Goal: Task Accomplishment & Management: Contribute content

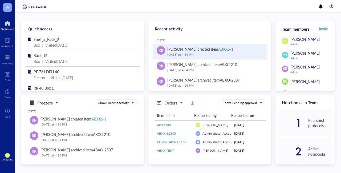
click at [225, 49] on div "ABXXS-1" at bounding box center [225, 48] width 15 height 5
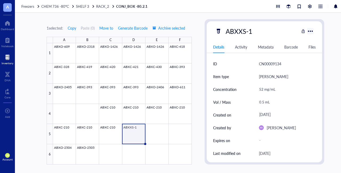
click at [311, 31] on div at bounding box center [310, 31] width 9 height 9
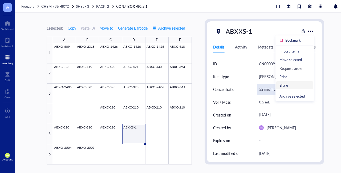
click at [286, 86] on div "Share" at bounding box center [283, 85] width 9 height 5
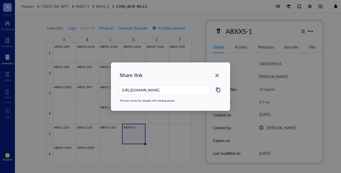
click at [218, 91] on icon at bounding box center [218, 89] width 5 height 5
click at [218, 75] on icon "Close" at bounding box center [217, 75] width 5 height 5
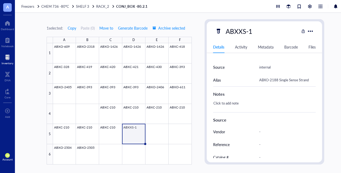
scroll to position [181, 0]
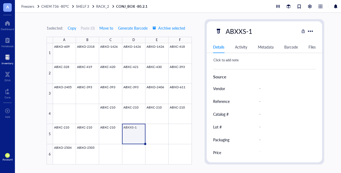
click at [200, 48] on div "1 selected: Copy Paste ( 0 ) Move to Generate Barcode Archive selected A B C D …" at bounding box center [185, 93] width 341 height 160
click at [13, 61] on div "Inventory" at bounding box center [7, 58] width 15 height 15
click at [5, 57] on div at bounding box center [8, 57] width 12 height 9
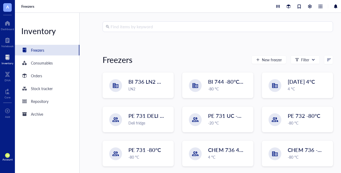
scroll to position [57, 0]
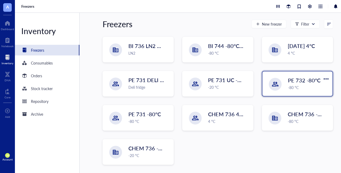
click at [293, 82] on span "PE 732 -80°C" at bounding box center [304, 79] width 32 height 7
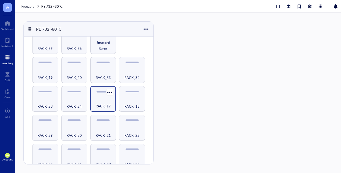
scroll to position [196, 0]
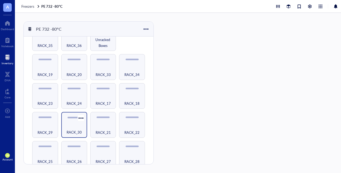
click at [67, 129] on span "RACK_30" at bounding box center [74, 132] width 15 height 6
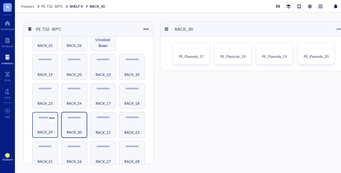
click at [44, 127] on div "RACK_29" at bounding box center [45, 129] width 21 height 12
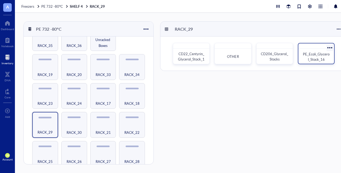
click at [313, 55] on span "PE_Ecoli_Glycerol_Stock_16" at bounding box center [316, 56] width 27 height 10
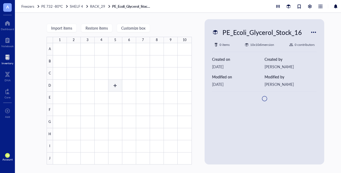
type textarea "Keep everyone on the same page…"
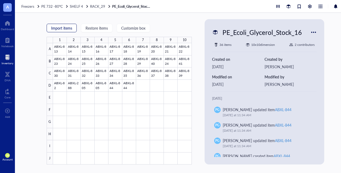
click at [65, 28] on span "Import items" at bounding box center [61, 28] width 21 height 4
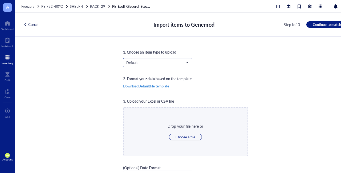
click at [142, 62] on span "Default" at bounding box center [157, 62] width 62 height 5
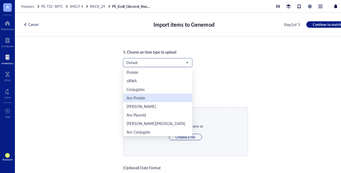
scroll to position [26, 0]
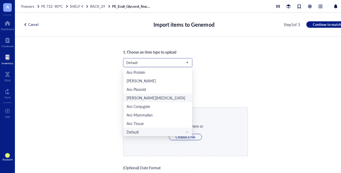
click at [140, 99] on div "[PERSON_NAME][MEDICAL_DATA]" at bounding box center [156, 98] width 59 height 6
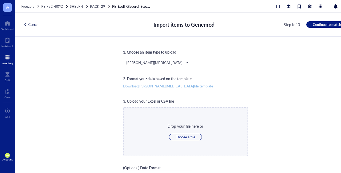
click at [163, 84] on span "Download Aro [MEDICAL_DATA] file template" at bounding box center [168, 86] width 90 height 5
click at [188, 135] on span "Choose a file" at bounding box center [185, 137] width 19 height 5
type input "C:\fakepath\bulkLoadResults (13).csv"
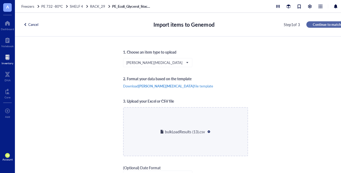
click at [326, 24] on span "Continue to match" at bounding box center [327, 24] width 28 height 5
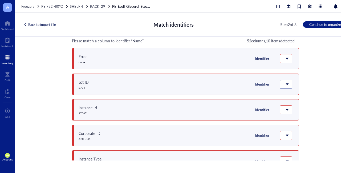
scroll to position [27, 0]
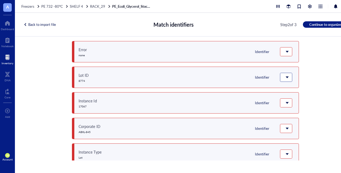
click at [285, 75] on span at bounding box center [285, 77] width 5 height 5
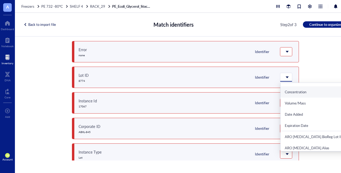
scroll to position [53, 0]
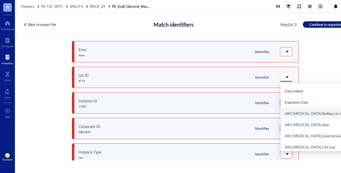
click at [299, 113] on div "ARO [MEDICAL_DATA].BioReg Lot ID" at bounding box center [316, 113] width 63 height 5
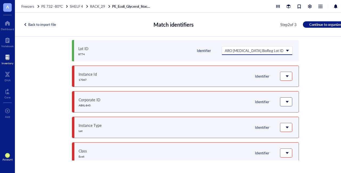
click at [285, 102] on span at bounding box center [285, 101] width 5 height 5
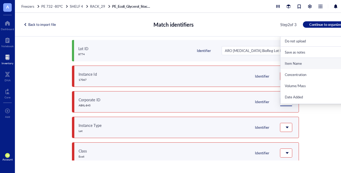
click at [287, 62] on div "Item Name" at bounding box center [316, 63] width 63 height 5
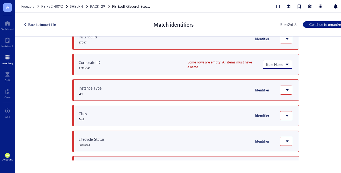
scroll to position [109, 0]
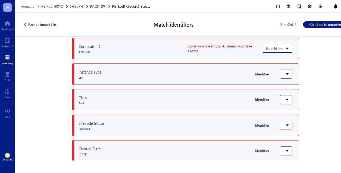
click at [287, 49] on span at bounding box center [277, 48] width 23 height 8
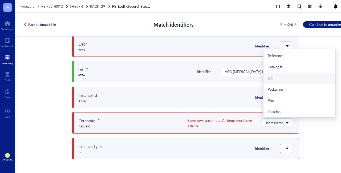
scroll to position [29, 0]
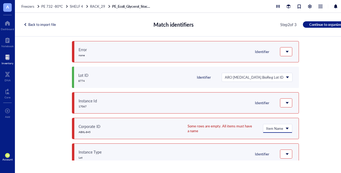
click at [329, 86] on div "Current template: Not found Change template 51 columns do not match Do not uplo…" at bounding box center [185, 98] width 341 height 124
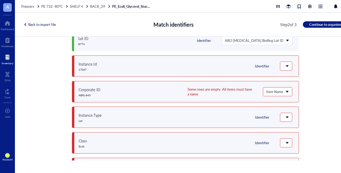
scroll to position [83, 0]
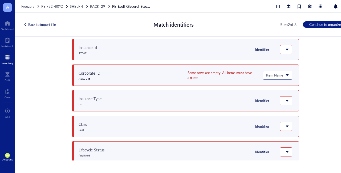
click at [286, 75] on span "Item Name" at bounding box center [277, 75] width 22 height 5
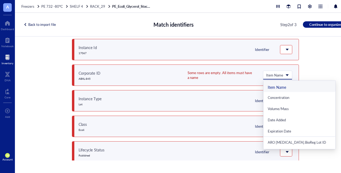
click at [326, 53] on div "Current template: Not found Change template 51 columns do not match Do not uplo…" at bounding box center [185, 98] width 341 height 124
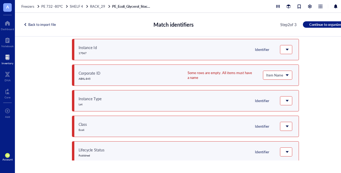
click at [46, 25] on div "Back to import file" at bounding box center [39, 24] width 32 height 5
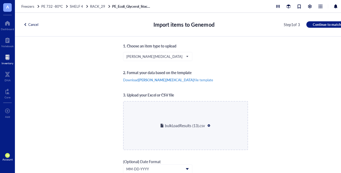
click at [208, 124] on div at bounding box center [209, 126] width 4 height 4
click at [187, 131] on span "Choose a file" at bounding box center [185, 130] width 19 height 5
type input "C:\fakepath\bulkLoadResults (13).csv"
click at [320, 24] on span "Continue to match" at bounding box center [327, 24] width 28 height 5
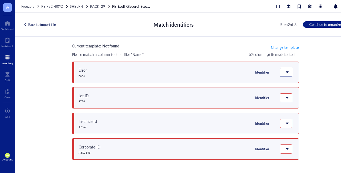
click at [284, 72] on span at bounding box center [285, 72] width 5 height 5
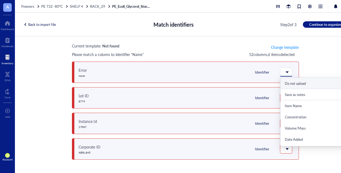
click at [295, 84] on div "Do not upload" at bounding box center [316, 83] width 63 height 5
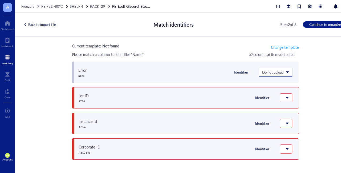
click at [315, 77] on div "Current template: Not found Change template Please match a column to identifier…" at bounding box center [185, 98] width 341 height 124
click at [286, 97] on div "Do not upload Save as notes Item Name Concentration Volume/Mass Date Added Expi…" at bounding box center [286, 97] width 12 height 9
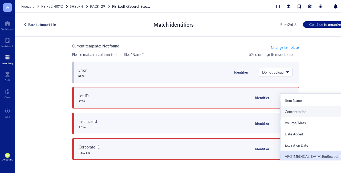
scroll to position [53, 0]
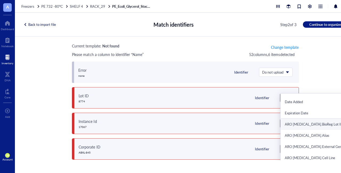
click at [296, 122] on div "ARO [MEDICAL_DATA].BioReg Lot ID" at bounding box center [316, 124] width 63 height 5
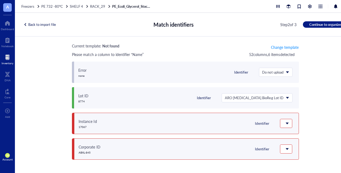
click at [313, 120] on div "Current template: Not found Change template Please match a column to identifier…" at bounding box center [185, 98] width 341 height 124
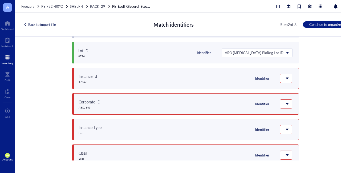
scroll to position [59, 0]
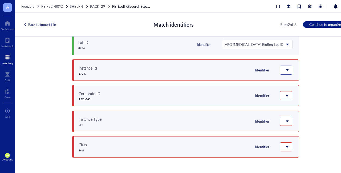
click at [286, 69] on span at bounding box center [286, 70] width 6 height 8
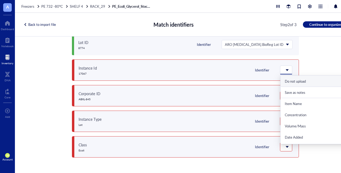
click at [289, 81] on div "Do not upload" at bounding box center [316, 81] width 63 height 5
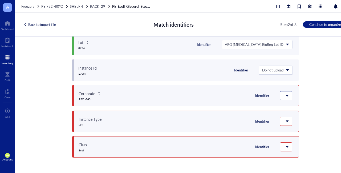
click at [284, 97] on div at bounding box center [286, 95] width 12 height 9
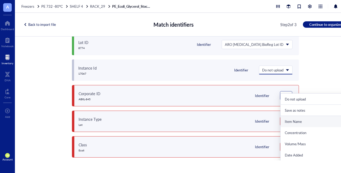
click at [293, 121] on div "Item Name" at bounding box center [316, 121] width 63 height 5
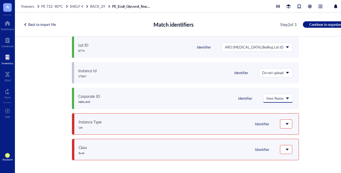
scroll to position [62, 0]
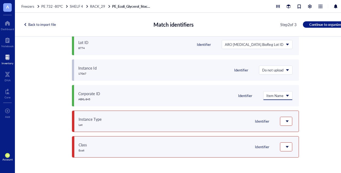
click at [312, 98] on div "Current template: Not found Change template 48 columns do not match Do not uplo…" at bounding box center [185, 98] width 341 height 124
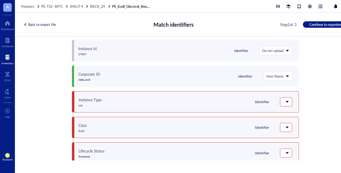
scroll to position [89, 0]
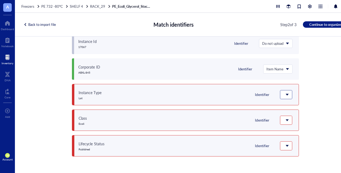
click at [289, 93] on div at bounding box center [286, 94] width 12 height 9
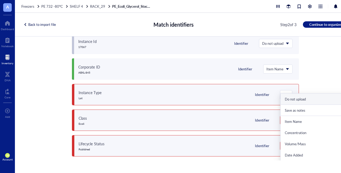
click at [290, 99] on div "Do not upload" at bounding box center [316, 99] width 63 height 5
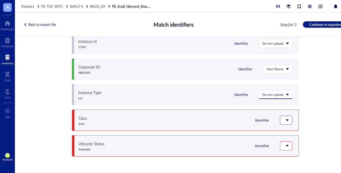
click at [283, 118] on span at bounding box center [285, 120] width 5 height 5
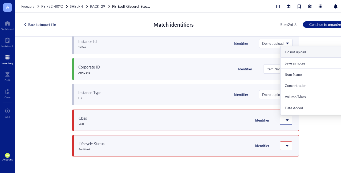
click at [294, 54] on div "Do not upload" at bounding box center [316, 52] width 63 height 5
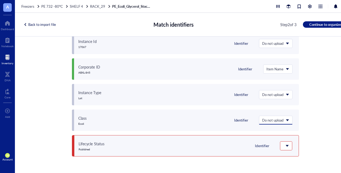
click at [324, 134] on div "Current template: Not found Change template 46 columns do not match Do not uplo…" at bounding box center [185, 98] width 341 height 124
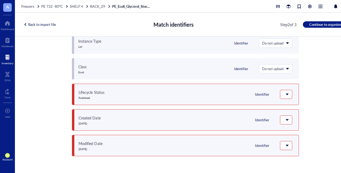
scroll to position [142, 0]
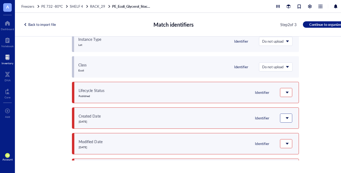
click at [286, 117] on span at bounding box center [285, 118] width 5 height 5
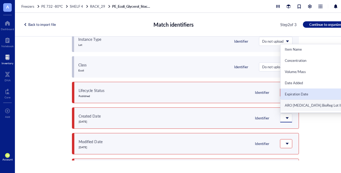
scroll to position [27, 0]
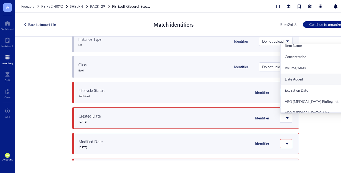
click at [294, 78] on div "Date Added" at bounding box center [316, 79] width 63 height 5
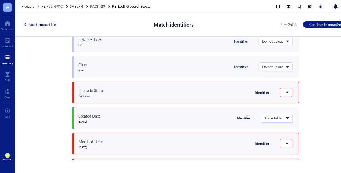
click at [320, 126] on div "Current template: Not found Change template 45 columns do not match Do not uplo…" at bounding box center [185, 98] width 341 height 124
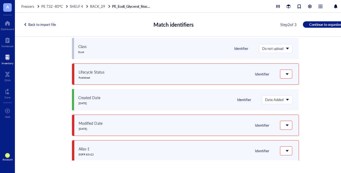
scroll to position [169, 0]
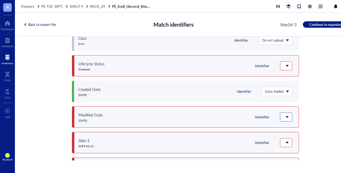
click at [285, 117] on span at bounding box center [285, 117] width 5 height 5
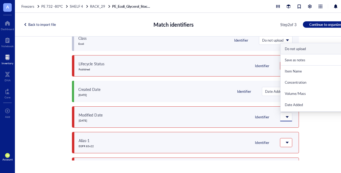
click at [298, 45] on div "Do not upload" at bounding box center [316, 48] width 72 height 11
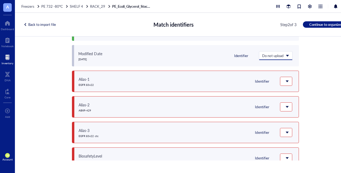
scroll to position [249, 0]
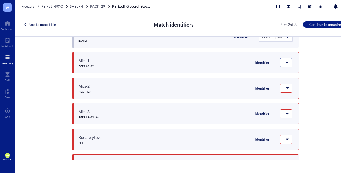
click at [286, 63] on span at bounding box center [285, 62] width 5 height 5
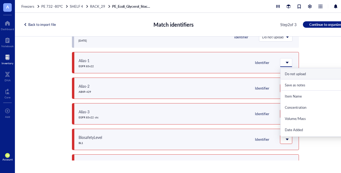
click at [324, 47] on div "Current template: Not found Change template 44 columns do not match Do not uplo…" at bounding box center [185, 98] width 341 height 124
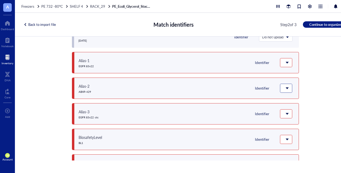
click at [287, 87] on span at bounding box center [286, 88] width 6 height 8
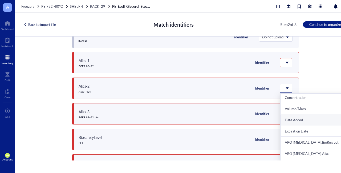
scroll to position [53, 0]
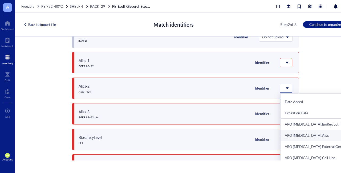
click at [298, 134] on div "ARO [MEDICAL_DATA].Alias" at bounding box center [316, 135] width 63 height 5
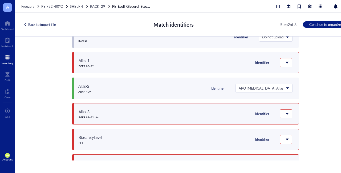
click at [318, 96] on div "Current template: Not found Change template 43 columns do not match Do not uplo…" at bounding box center [185, 98] width 341 height 124
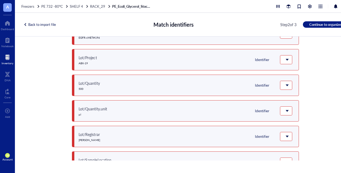
scroll to position [515, 0]
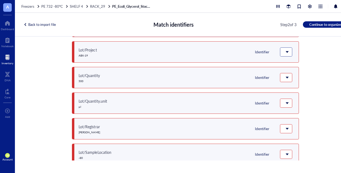
click at [287, 52] on span at bounding box center [286, 52] width 6 height 8
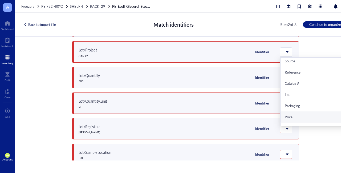
scroll to position [118, 0]
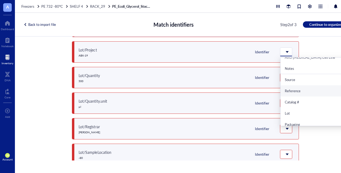
click at [298, 91] on div "Reference" at bounding box center [316, 90] width 63 height 5
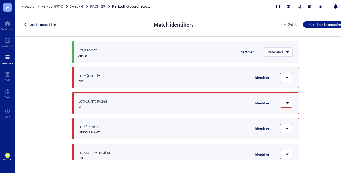
click at [316, 91] on div "Current template: Not found Change template 42 columns do not match Do not uplo…" at bounding box center [185, 98] width 341 height 124
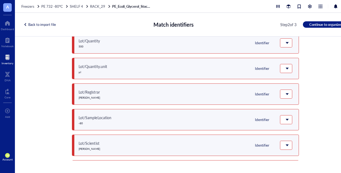
scroll to position [542, 0]
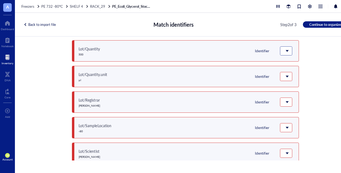
click at [286, 50] on span at bounding box center [285, 50] width 5 height 5
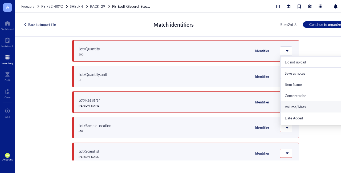
click at [301, 107] on div "Volume/Mass" at bounding box center [316, 106] width 63 height 5
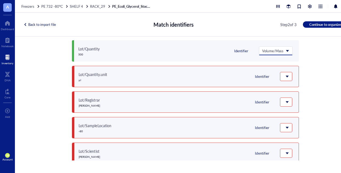
click at [41, 26] on div "Back to import file" at bounding box center [39, 24] width 32 height 5
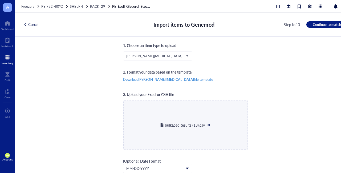
scroll to position [6, 0]
click at [207, 125] on div at bounding box center [209, 126] width 4 height 4
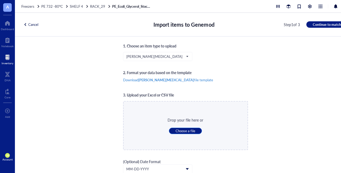
click at [178, 130] on span "Choose a file" at bounding box center [185, 130] width 19 height 5
type input "C:\fakepath\bulkLoadResults (13) genemod.csv"
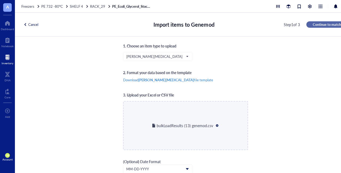
click at [319, 22] on button "Continue to match" at bounding box center [326, 24] width 41 height 6
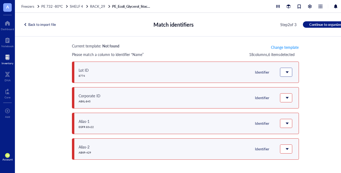
click at [287, 72] on span at bounding box center [286, 72] width 6 height 8
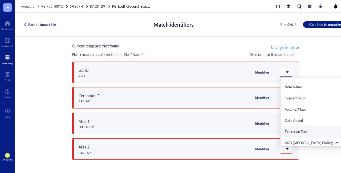
scroll to position [53, 0]
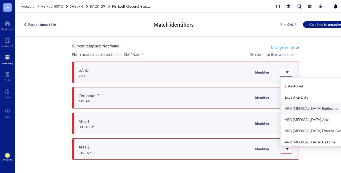
click at [302, 109] on div "ARO [MEDICAL_DATA].BioReg Lot ID" at bounding box center [316, 108] width 63 height 5
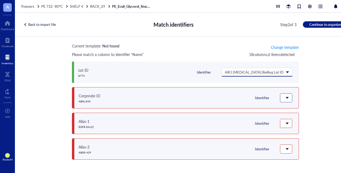
click at [286, 96] on span at bounding box center [285, 97] width 5 height 5
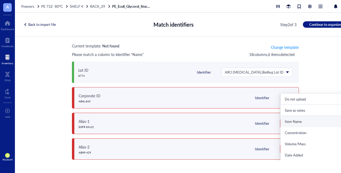
click at [296, 123] on div "Item Name" at bounding box center [316, 121] width 63 height 5
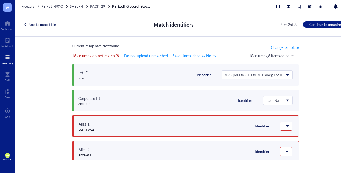
click at [310, 114] on div "Current template: Not found Change template 16 columns do not match Do not uplo…" at bounding box center [185, 98] width 341 height 124
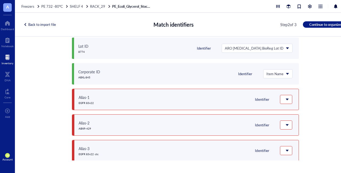
scroll to position [6, 0]
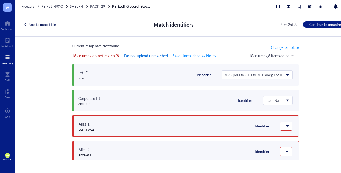
click at [151, 55] on span "Do not upload unmatched" at bounding box center [146, 56] width 44 height 6
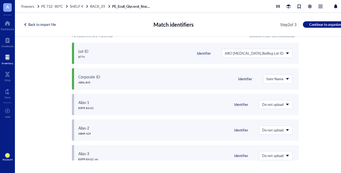
scroll to position [59, 0]
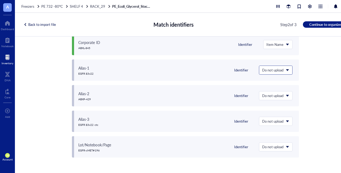
click at [274, 70] on span "Do not upload" at bounding box center [275, 70] width 26 height 5
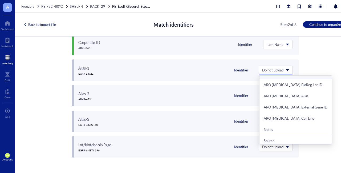
scroll to position [80, 0]
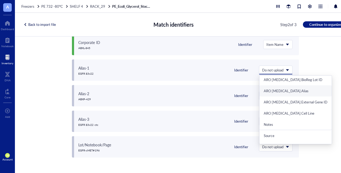
click at [279, 90] on div "ARO [MEDICAL_DATA].Alias" at bounding box center [295, 90] width 63 height 5
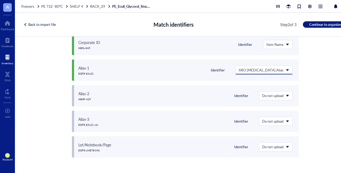
click at [318, 104] on div "Current template: Not found Change template All columns are matched 18 column s…" at bounding box center [185, 98] width 341 height 124
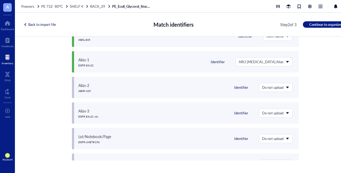
scroll to position [59, 0]
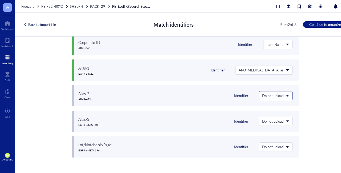
click at [282, 96] on div "Do not upload" at bounding box center [275, 95] width 33 height 9
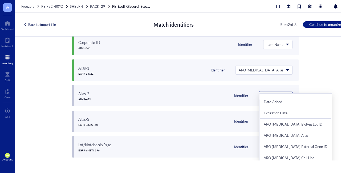
scroll to position [80, 0]
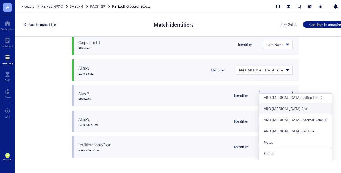
click at [282, 108] on div "ARO [MEDICAL_DATA].Alias" at bounding box center [295, 108] width 63 height 5
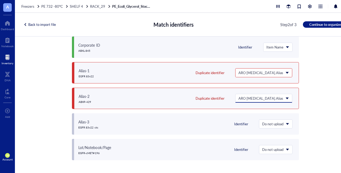
scroll to position [62, 0]
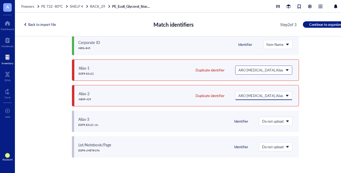
click at [280, 72] on span "ARO [MEDICAL_DATA].Alias" at bounding box center [262, 70] width 49 height 5
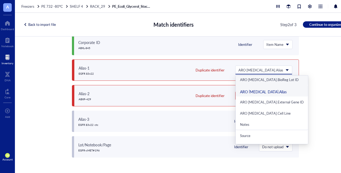
scroll to position [0, 0]
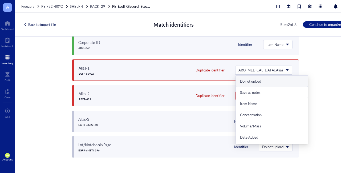
click at [282, 80] on div "Do not upload" at bounding box center [271, 81] width 63 height 5
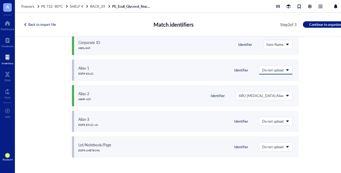
click at [317, 80] on div "Current template: Not found Change template All columns are matched 18 column s…" at bounding box center [185, 98] width 341 height 124
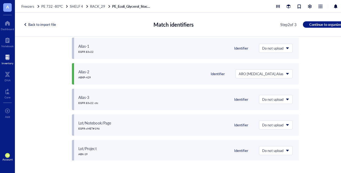
scroll to position [86, 0]
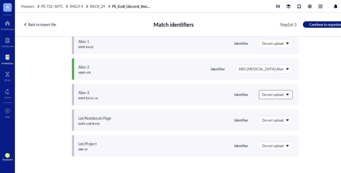
click at [276, 94] on div "Do not upload" at bounding box center [275, 94] width 33 height 9
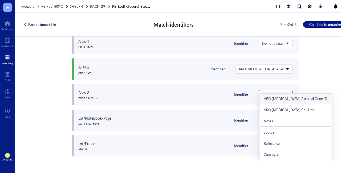
scroll to position [107, 0]
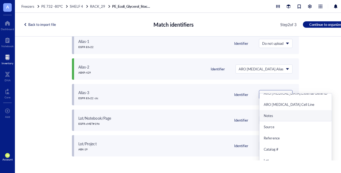
click at [272, 117] on div "Notes" at bounding box center [295, 115] width 63 height 5
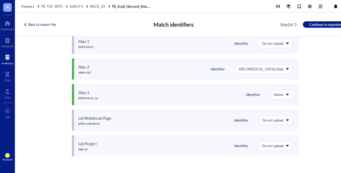
click at [325, 111] on div "Current template: Not found Change template All columns are matched 18 column s…" at bounding box center [185, 98] width 341 height 124
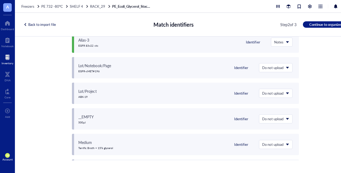
scroll to position [139, 0]
click at [274, 67] on span "Do not upload" at bounding box center [275, 66] width 26 height 5
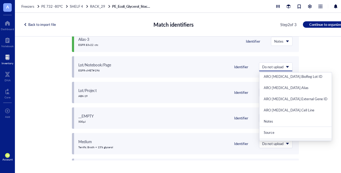
scroll to position [107, 0]
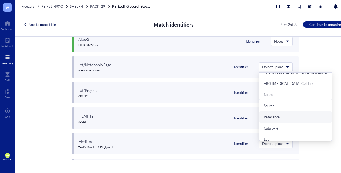
click at [277, 116] on div "Reference" at bounding box center [295, 117] width 63 height 5
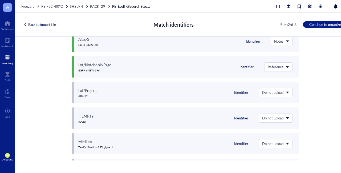
click at [314, 95] on div "Current template: Not found Change template All columns are matched 18 column s…" at bounding box center [185, 98] width 341 height 124
click at [281, 94] on div "Do not upload Do not upload Save as notes Item Name Concentration Volume/Mass D…" at bounding box center [275, 92] width 33 height 9
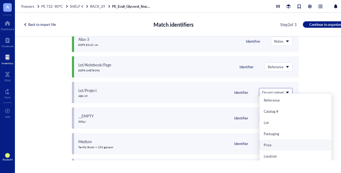
scroll to position [118, 0]
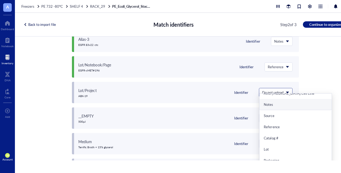
click at [269, 106] on div "Notes" at bounding box center [295, 104] width 63 height 5
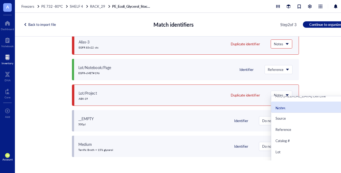
scroll to position [142, 0]
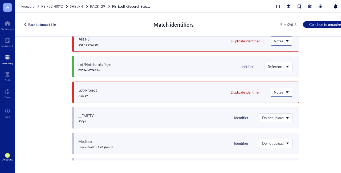
click at [280, 41] on span "Notes" at bounding box center [281, 41] width 14 height 5
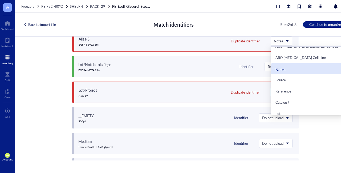
scroll to position [0, 0]
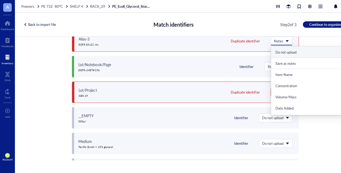
click at [284, 51] on div "Do not upload" at bounding box center [306, 52] width 63 height 5
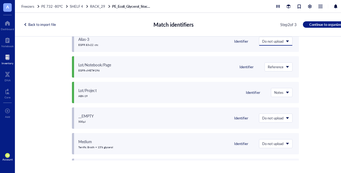
click at [311, 78] on div "Current template: Not found Change template All columns are matched 18 column s…" at bounding box center [185, 98] width 341 height 124
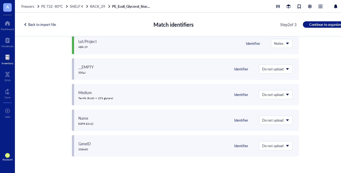
scroll to position [193, 0]
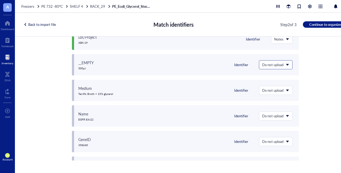
click at [272, 62] on span "Do not upload" at bounding box center [275, 64] width 26 height 5
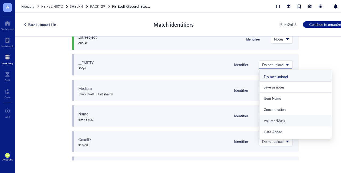
click at [278, 121] on div "Volume/Mass" at bounding box center [295, 120] width 63 height 5
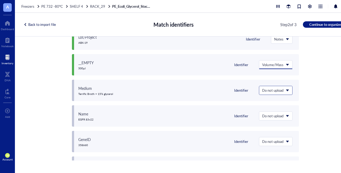
click at [278, 93] on input "search" at bounding box center [273, 90] width 22 height 8
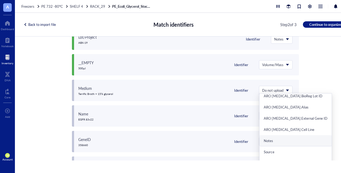
scroll to position [64, 0]
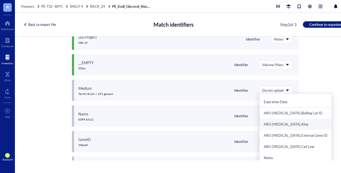
click at [324, 107] on div "Current template: Not found Change template All columns are matched 18 column s…" at bounding box center [185, 98] width 341 height 124
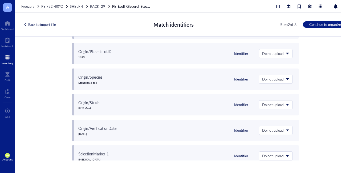
scroll to position [326, 0]
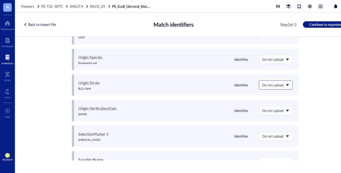
click at [278, 84] on span "Do not upload" at bounding box center [275, 85] width 26 height 5
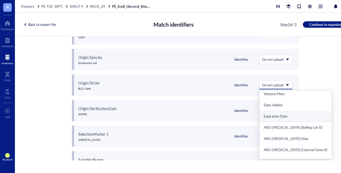
scroll to position [53, 0]
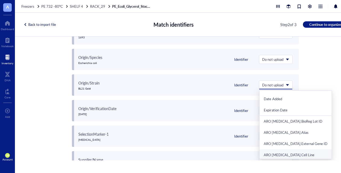
click at [285, 155] on div "ARO [MEDICAL_DATA].Cell Line" at bounding box center [295, 154] width 63 height 5
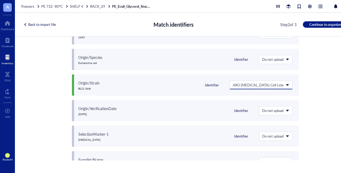
click at [318, 91] on div "Current template: Not found Change template All columns are matched 18 column s…" at bounding box center [185, 98] width 341 height 124
click at [278, 110] on span "Do not upload" at bounding box center [275, 110] width 26 height 5
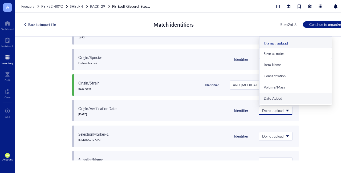
click at [279, 100] on div "Date Added" at bounding box center [295, 98] width 63 height 5
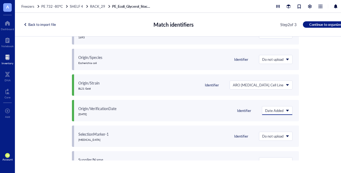
click at [312, 107] on div "Current template: Not found Change template All columns are matched 18 column s…" at bounding box center [185, 98] width 341 height 124
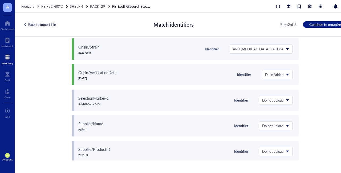
scroll to position [363, 0]
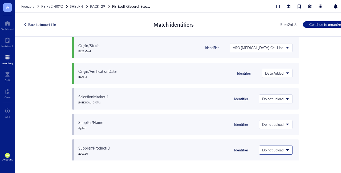
click at [275, 149] on span "Do not upload" at bounding box center [275, 150] width 26 height 5
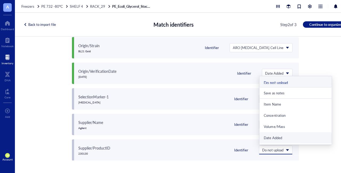
click at [320, 130] on div "Current template: Not found Change template All columns are matched 18 column s…" at bounding box center [185, 98] width 341 height 124
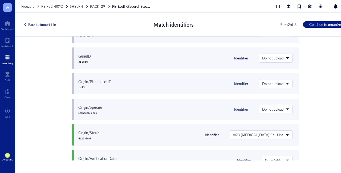
scroll to position [257, 0]
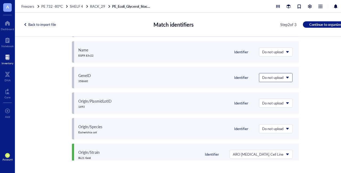
click at [284, 78] on span "Do not upload" at bounding box center [275, 77] width 26 height 5
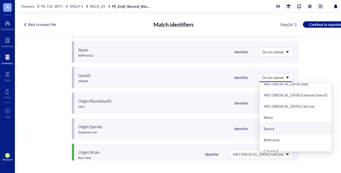
scroll to position [64, 0]
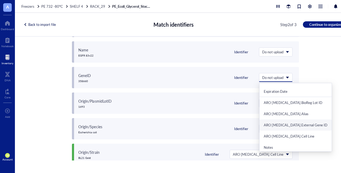
click at [285, 123] on div "ARO [MEDICAL_DATA].External Gene ID" at bounding box center [295, 125] width 63 height 5
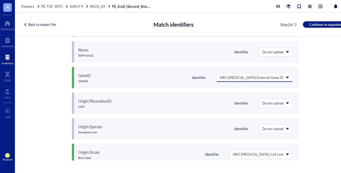
click at [303, 92] on div "Current template: Not found Change template All columns are matched 18 column s…" at bounding box center [185, 98] width 341 height 124
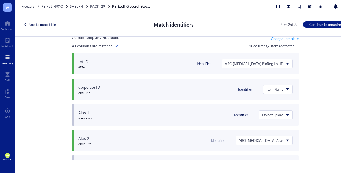
scroll to position [0, 0]
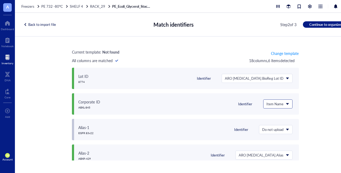
click at [280, 104] on span "Item Name" at bounding box center [277, 103] width 22 height 5
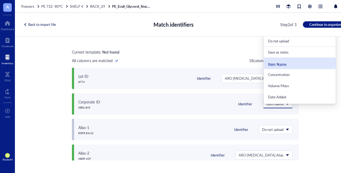
click at [276, 62] on div "Item Name" at bounding box center [299, 63] width 63 height 5
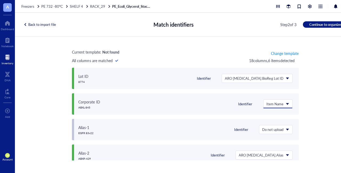
click at [315, 60] on div "Current template: Not found Change template All columns are matched 18 column s…" at bounding box center [185, 98] width 341 height 124
click at [315, 24] on span "Continue to organize" at bounding box center [325, 24] width 32 height 5
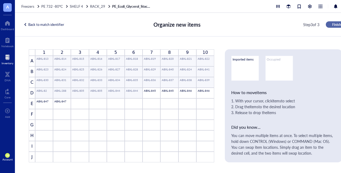
click at [330, 25] on button "Finish" at bounding box center [337, 24] width 22 height 6
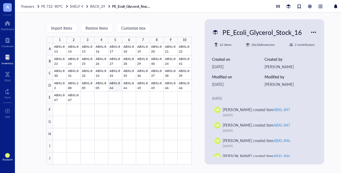
click at [118, 89] on div at bounding box center [122, 103] width 139 height 121
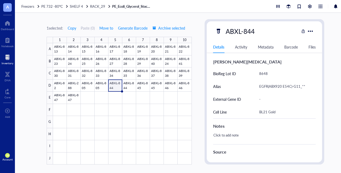
scroll to position [87, 0]
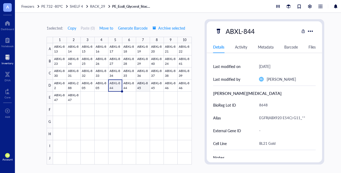
click at [143, 90] on div at bounding box center [122, 103] width 139 height 121
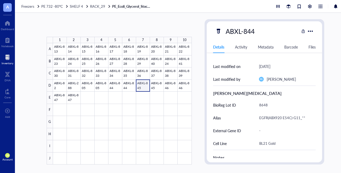
type textarea "Keep everyone on the same page…"
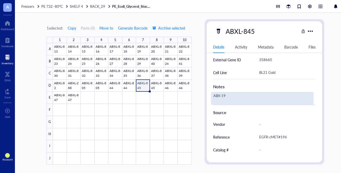
scroll to position [160, 0]
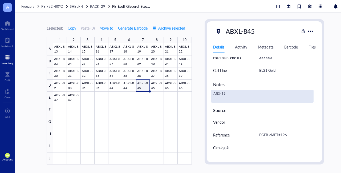
click at [238, 93] on div "ABX-19" at bounding box center [262, 96] width 103 height 13
type textarea "ABX-19; EGFR 83v22 CTC"
drag, startPoint x: 263, startPoint y: 95, endPoint x: 227, endPoint y: 94, distance: 35.7
click at [227, 94] on textarea "ABX-19; EGFR 83v22 CTC" at bounding box center [249, 96] width 77 height 12
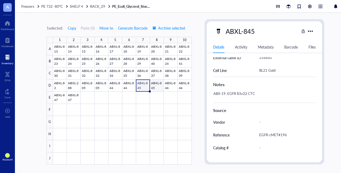
click at [156, 84] on div at bounding box center [122, 103] width 139 height 121
type textarea "Keep everyone on the same page…"
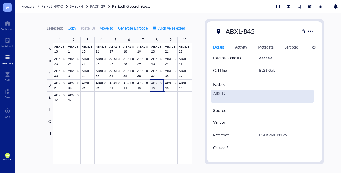
click at [241, 94] on div "ABX-19" at bounding box center [262, 96] width 103 height 13
type textarea "ABX-19; EGFR 83v22 CTC"
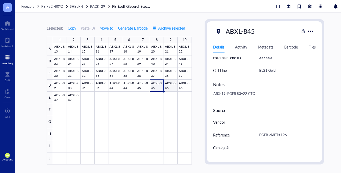
click at [169, 88] on div at bounding box center [122, 103] width 139 height 121
click at [61, 93] on div at bounding box center [122, 103] width 139 height 121
type textarea "Keep everyone on the same page…"
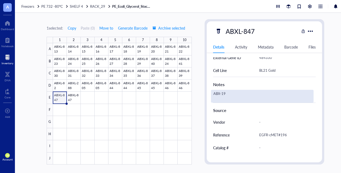
click at [236, 92] on div "ABX-19" at bounding box center [262, 96] width 103 height 13
type textarea "ABX-19; EGFR 83v22 E54C"
drag, startPoint x: 270, startPoint y: 95, endPoint x: 228, endPoint y: 94, distance: 42.1
click at [228, 94] on textarea "ABX-19; EGFR 83v22 E54C" at bounding box center [250, 96] width 79 height 12
click at [264, 93] on textarea "ABX-19; EGFR 83v22 E54C" at bounding box center [250, 96] width 79 height 12
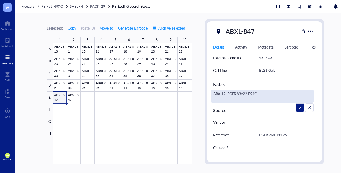
drag, startPoint x: 262, startPoint y: 93, endPoint x: 228, endPoint y: 95, distance: 34.4
click at [228, 95] on textarea "ABX-19; EGFR 83v22 E54C" at bounding box center [250, 96] width 79 height 12
click at [76, 97] on div at bounding box center [122, 103] width 139 height 121
type textarea "Keep everyone on the same page…"
click at [266, 94] on div "ABX-19" at bounding box center [262, 96] width 103 height 13
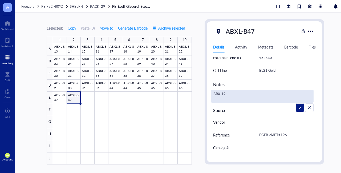
type textarea "ABX-19; EGFR 83v22 E54C"
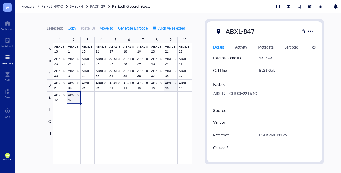
click at [171, 83] on div at bounding box center [122, 103] width 139 height 121
type textarea "Keep everyone on the same page…"
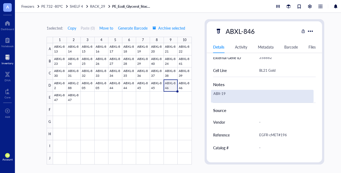
click at [252, 95] on div "ABX-19" at bounding box center [262, 96] width 103 height 13
type textarea "ABX-19; cMET A3v22 CTC"
drag, startPoint x: 263, startPoint y: 93, endPoint x: 227, endPoint y: 99, distance: 36.4
click at [227, 99] on textarea "ABX-19; cMET A3v22 CTC" at bounding box center [249, 96] width 77 height 12
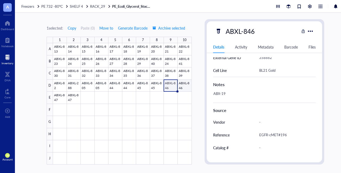
click at [185, 80] on div at bounding box center [122, 103] width 139 height 121
type textarea "Keep everyone on the same page…"
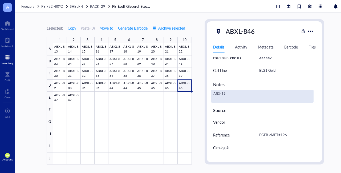
click at [249, 96] on div "ABX-19" at bounding box center [262, 96] width 103 height 13
type textarea "ABX-19; cMET A3v22 CTC"
